Goal: Register for event/course

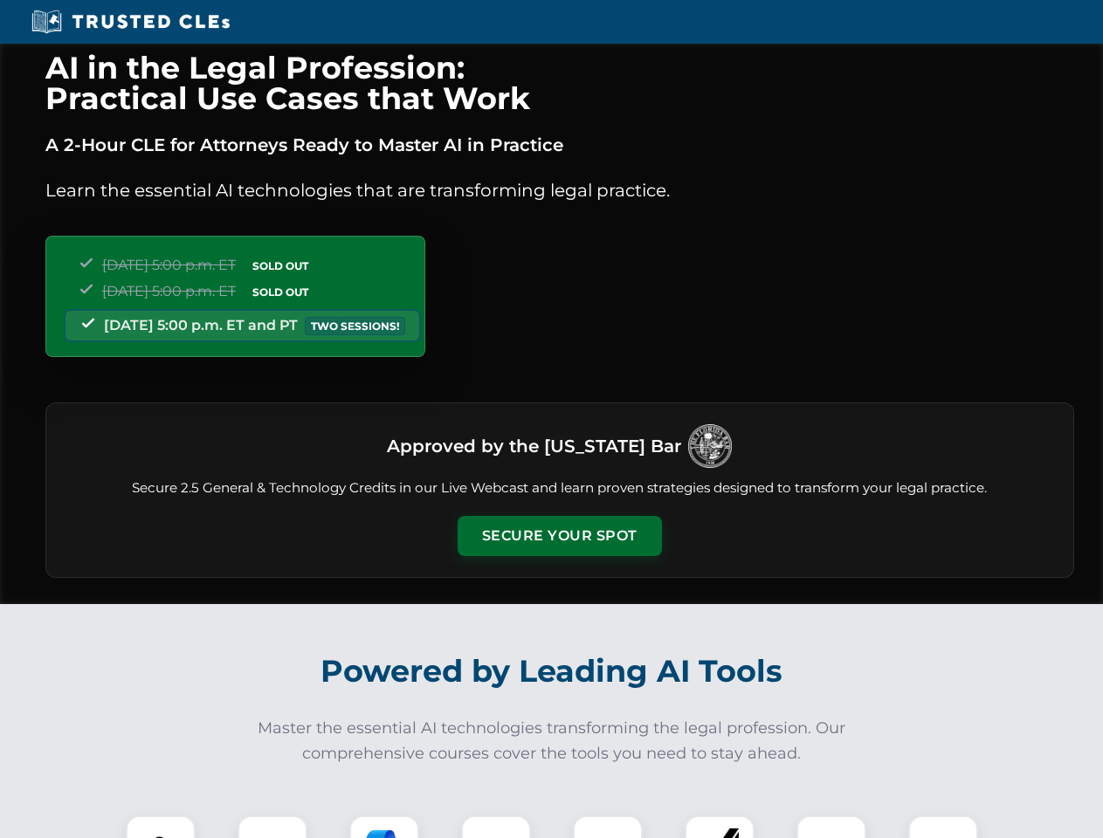
click at [559, 536] on button "Secure Your Spot" at bounding box center [559, 536] width 204 height 40
click at [161, 827] on img at bounding box center [160, 850] width 51 height 51
